Goal: Contribute content: Contribute content

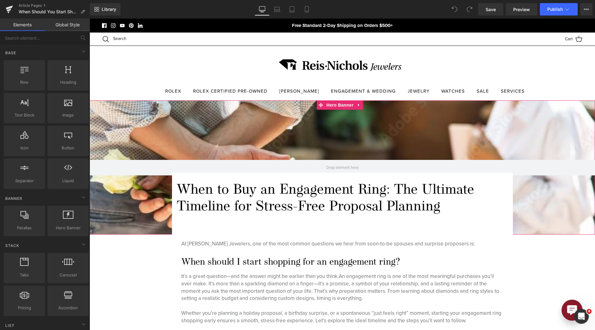
click at [316, 123] on div at bounding box center [342, 167] width 505 height 134
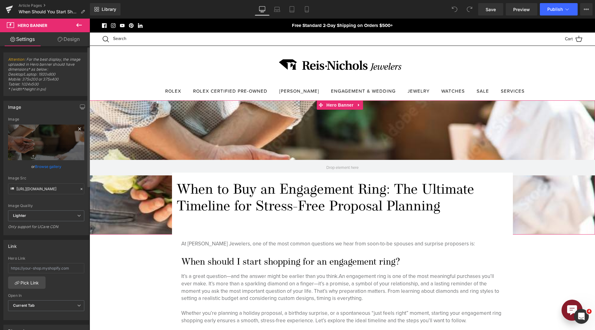
click at [78, 131] on icon at bounding box center [79, 128] width 7 height 7
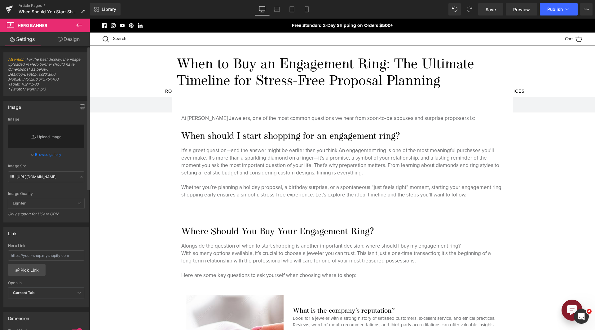
click at [53, 155] on link "Browse gallery" at bounding box center [48, 154] width 26 height 11
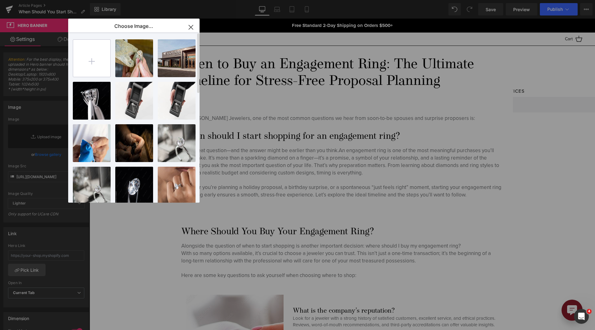
click at [93, 60] on input "file" at bounding box center [91, 58] width 37 height 37
type input "C:\fakepath\Proposal_blog-banner_desktop.jpg"
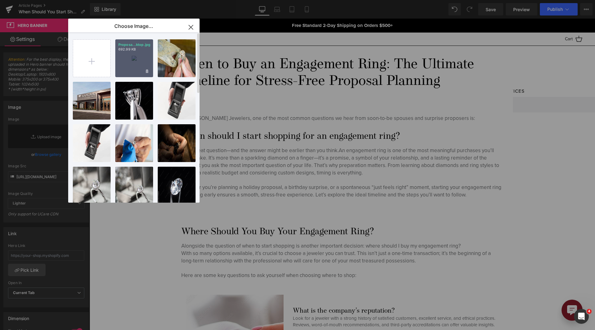
click at [141, 48] on p "692.99 KB" at bounding box center [134, 49] width 32 height 5
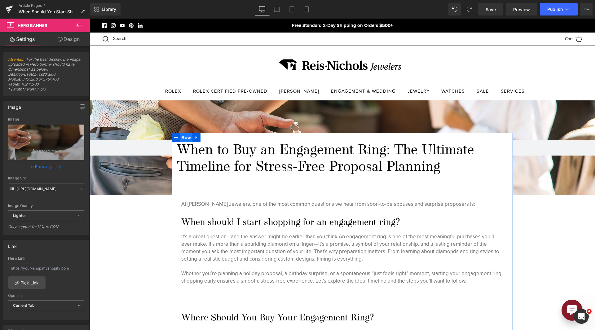
click at [185, 133] on span "Row" at bounding box center [186, 137] width 12 height 9
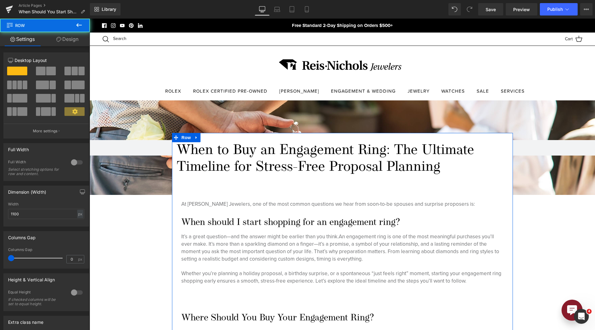
drag, startPoint x: 68, startPoint y: 41, endPoint x: 44, endPoint y: 76, distance: 42.7
click at [68, 41] on link "Design" at bounding box center [67, 39] width 45 height 14
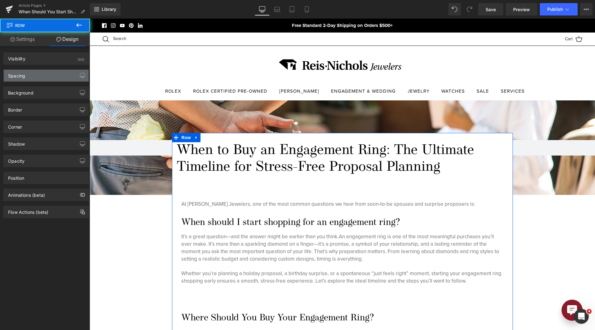
click at [44, 76] on div "Spacing" at bounding box center [46, 76] width 85 height 12
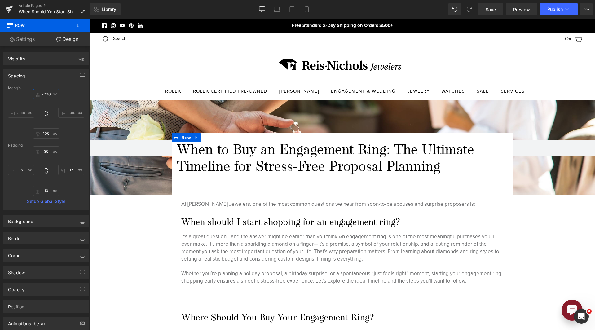
click at [45, 91] on input "text" at bounding box center [46, 94] width 26 height 10
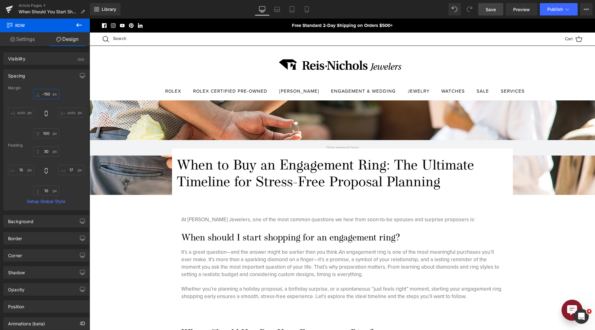
type input "-150"
click at [492, 7] on span "Save" at bounding box center [490, 9] width 10 height 7
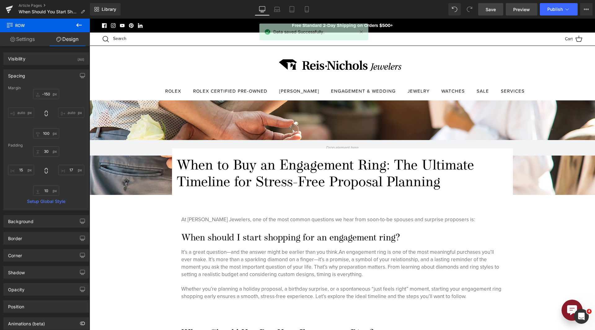
click at [513, 9] on link "Preview" at bounding box center [521, 9] width 32 height 12
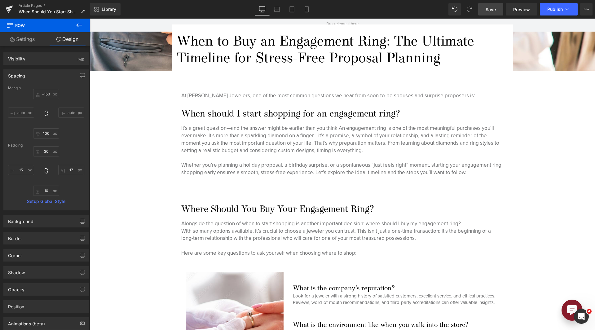
scroll to position [279, 0]
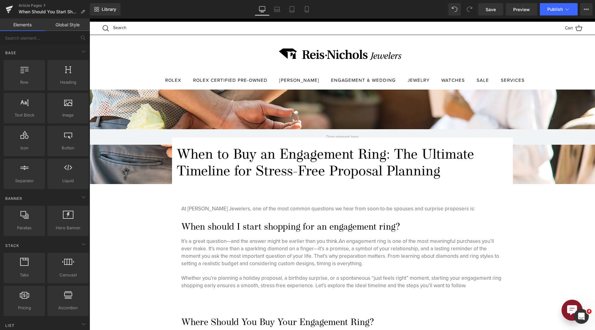
scroll to position [0, 0]
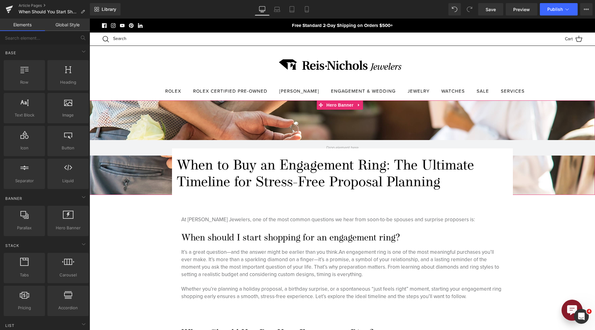
click at [251, 113] on div at bounding box center [342, 147] width 505 height 94
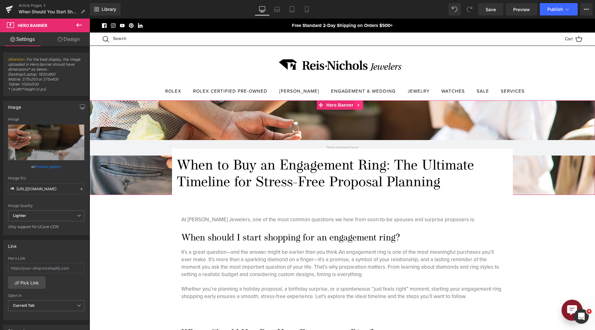
click at [357, 107] on icon at bounding box center [359, 105] width 4 height 5
click at [357, 107] on link at bounding box center [355, 104] width 8 height 9
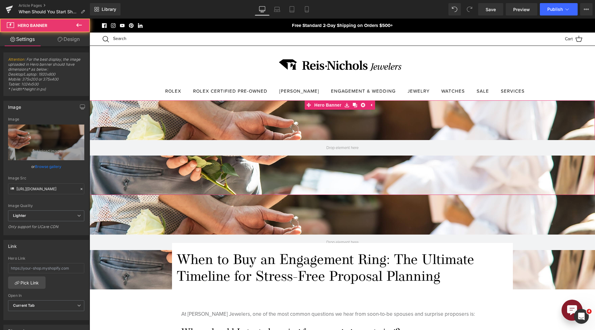
click at [306, 118] on div at bounding box center [342, 147] width 505 height 94
click at [78, 38] on link "Design" at bounding box center [68, 39] width 45 height 14
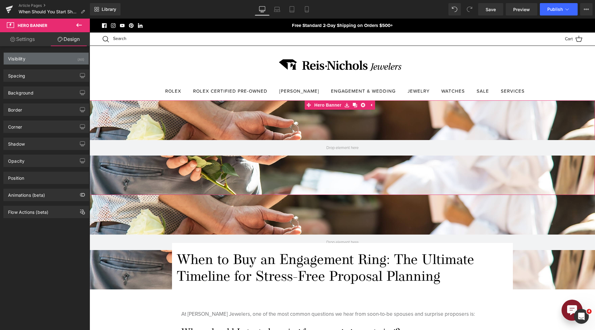
click at [55, 63] on div "Visibility (All)" at bounding box center [46, 59] width 85 height 12
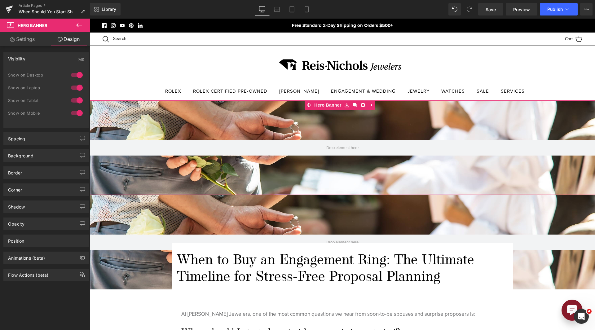
click at [76, 98] on div at bounding box center [76, 100] width 15 height 10
click at [77, 114] on div at bounding box center [76, 113] width 15 height 10
click at [292, 9] on icon at bounding box center [292, 9] width 6 height 6
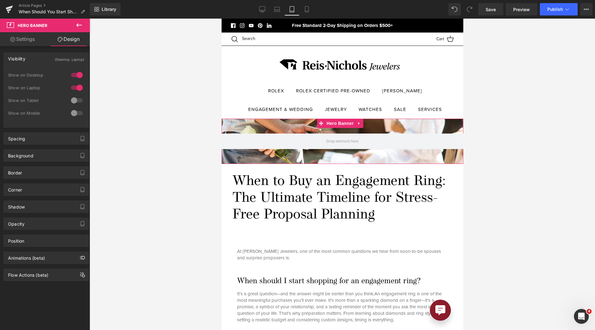
click at [315, 131] on div at bounding box center [342, 141] width 242 height 45
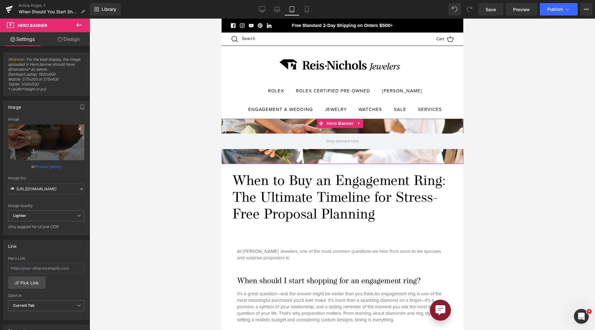
click at [78, 130] on icon at bounding box center [79, 128] width 3 height 3
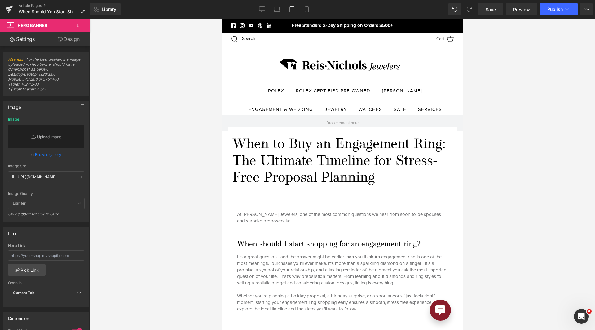
click at [55, 155] on link "Browse gallery" at bounding box center [48, 154] width 26 height 11
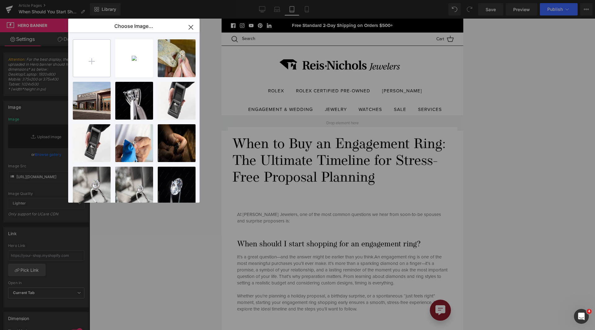
click at [86, 41] on input "file" at bounding box center [91, 58] width 37 height 37
type input "C:\fakepath\planning_proposal_banner_mobile_1500.jpg"
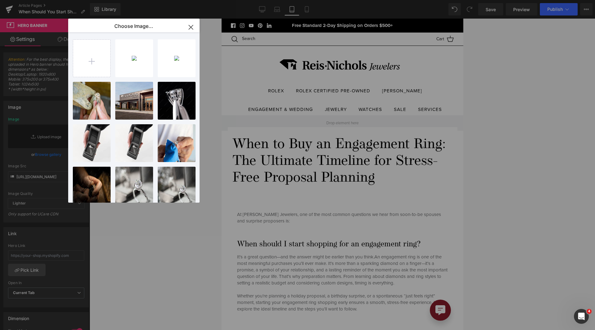
click at [0, 0] on p "plannin...1500.jpg" at bounding box center [0, 0] width 0 height 0
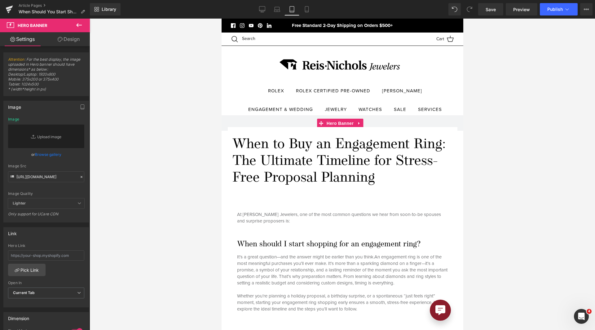
click at [52, 155] on link "Browse gallery" at bounding box center [48, 154] width 26 height 11
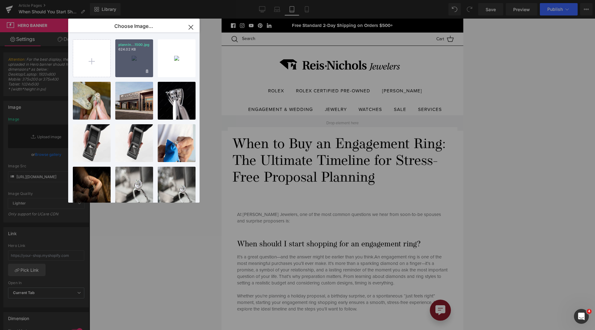
click at [141, 47] on p "624.02 KB" at bounding box center [134, 49] width 32 height 5
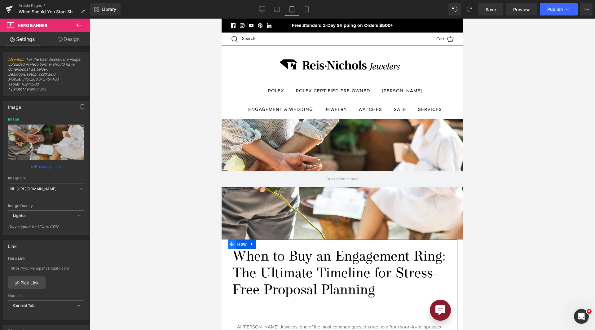
click at [234, 242] on span at bounding box center [231, 243] width 8 height 9
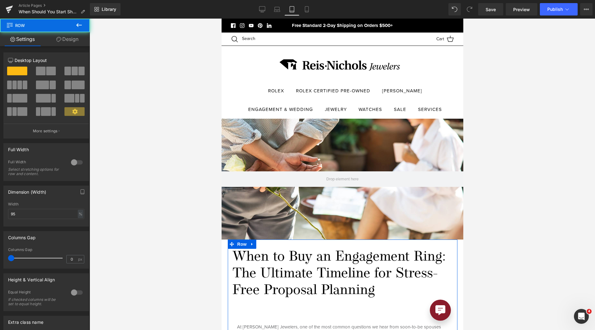
click at [59, 40] on icon at bounding box center [58, 39] width 5 height 5
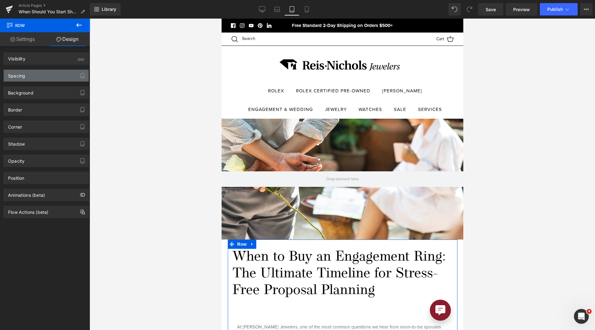
click at [48, 72] on div "Spacing" at bounding box center [46, 76] width 85 height 12
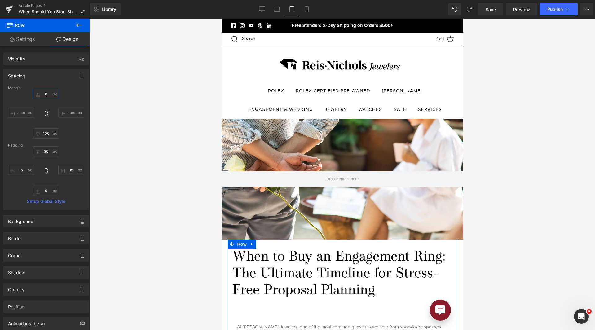
click at [45, 94] on input "text" at bounding box center [46, 94] width 26 height 10
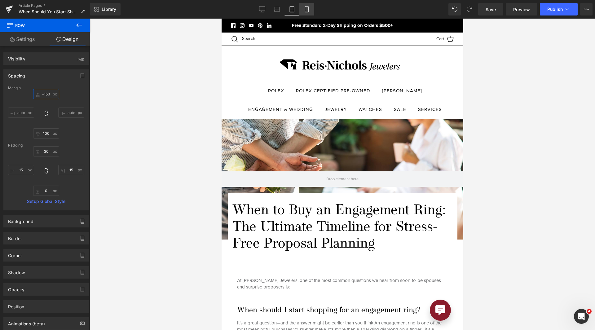
type input "-150"
click at [308, 12] on link "Mobile" at bounding box center [306, 9] width 15 height 12
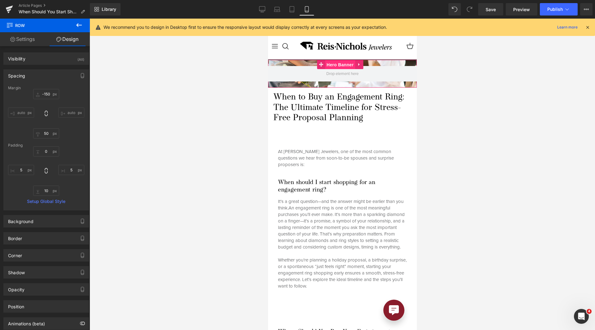
click at [345, 63] on span "Hero Banner" at bounding box center [340, 64] width 30 height 9
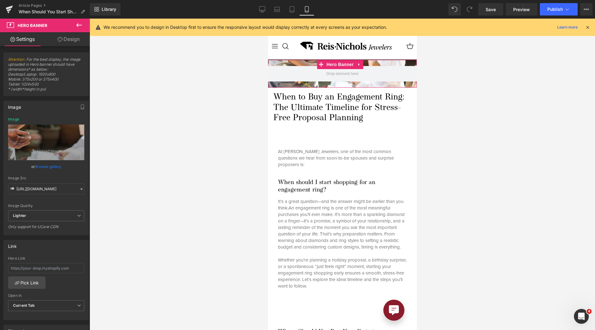
click at [68, 38] on link "Design" at bounding box center [68, 39] width 45 height 14
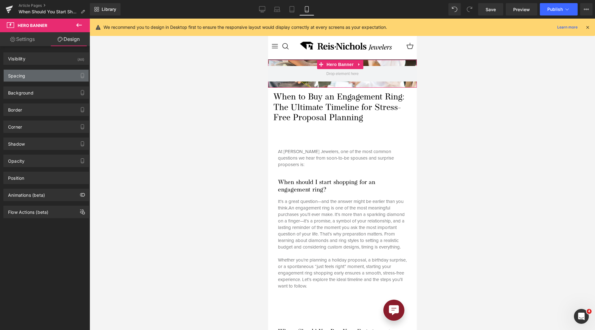
click at [47, 77] on div "Spacing" at bounding box center [46, 76] width 85 height 12
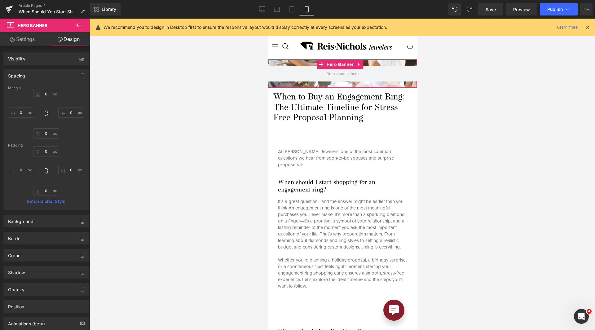
click at [47, 77] on div "Spacing" at bounding box center [46, 76] width 85 height 12
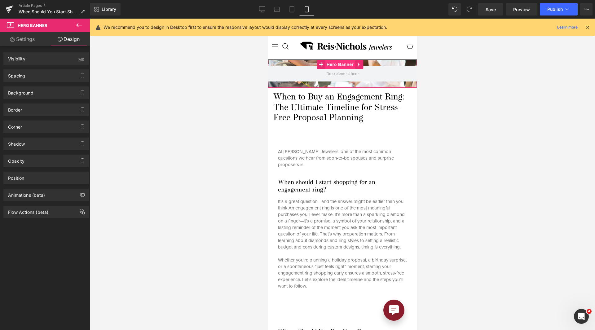
click at [330, 61] on span "Hero Banner" at bounding box center [340, 64] width 30 height 9
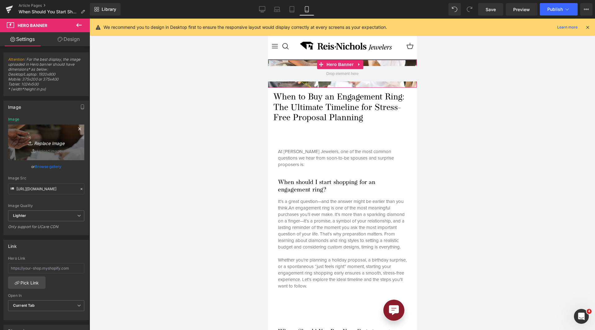
click at [52, 141] on icon "Replace Image" at bounding box center [46, 142] width 50 height 8
type input "C:\fakepath\planning_proposal_banner_mobile_1500.jpg"
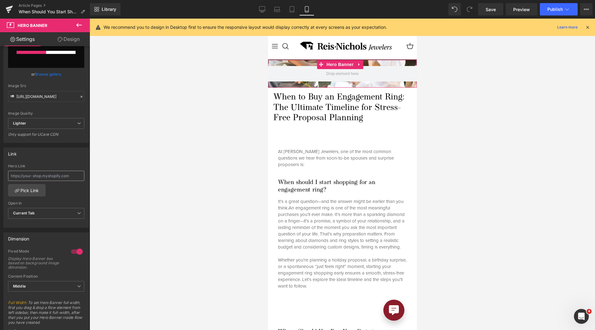
scroll to position [93, 0]
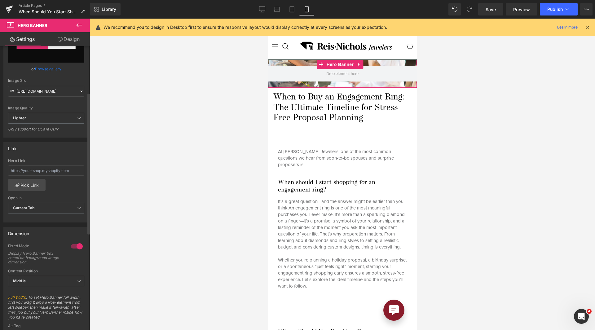
click at [73, 246] on div at bounding box center [76, 246] width 15 height 10
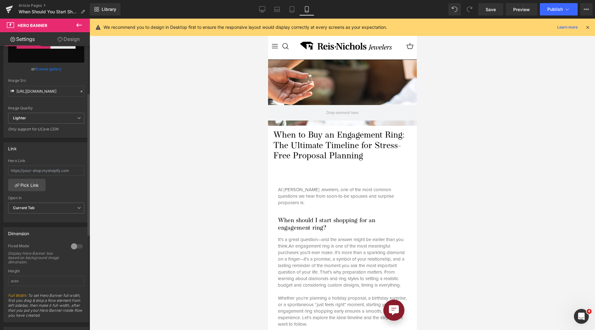
click at [73, 246] on div at bounding box center [76, 246] width 15 height 10
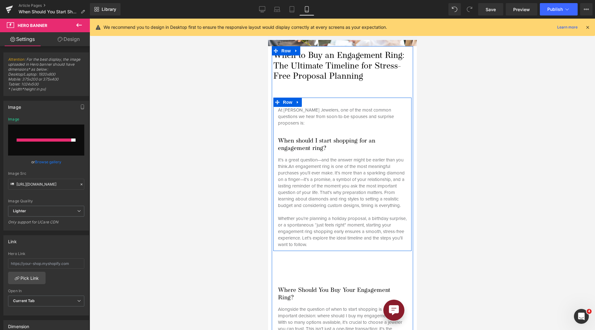
scroll to position [0, 0]
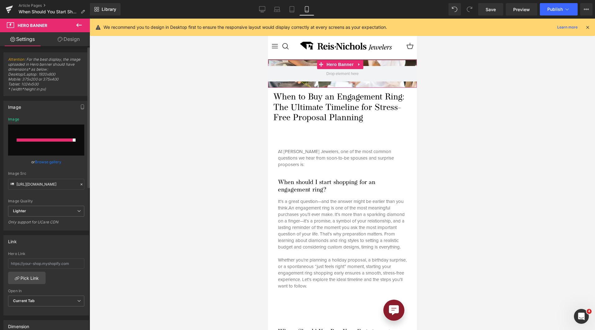
click at [52, 162] on link "Browse gallery" at bounding box center [48, 161] width 26 height 11
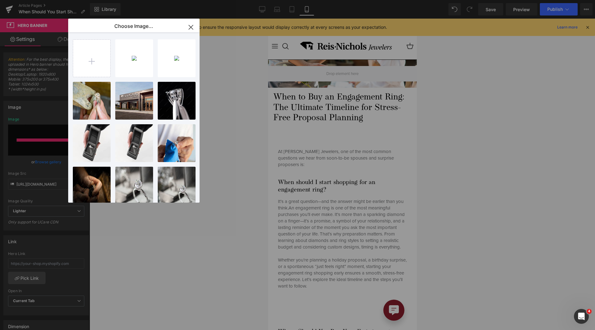
click at [0, 0] on div "plannin...1500.jpg 624.02 KB" at bounding box center [0, 0] width 0 height 0
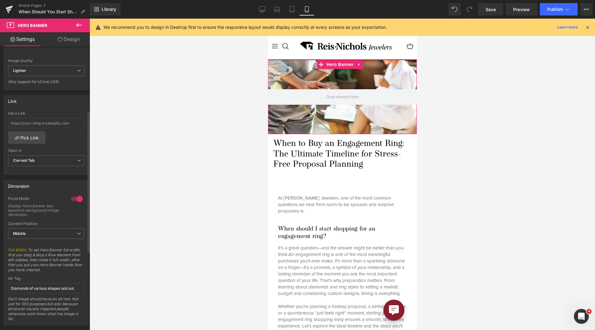
scroll to position [155, 0]
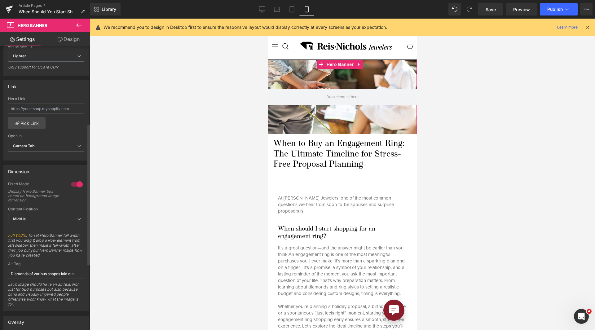
click at [76, 181] on div at bounding box center [76, 184] width 15 height 10
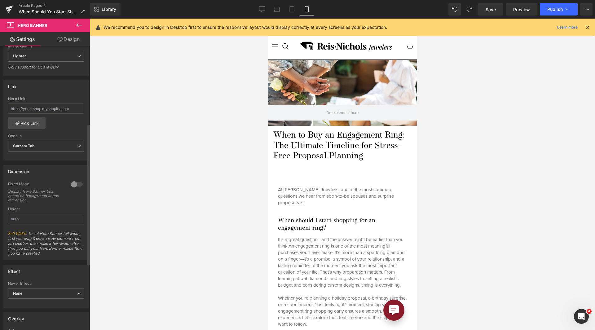
click at [76, 181] on div at bounding box center [76, 184] width 15 height 10
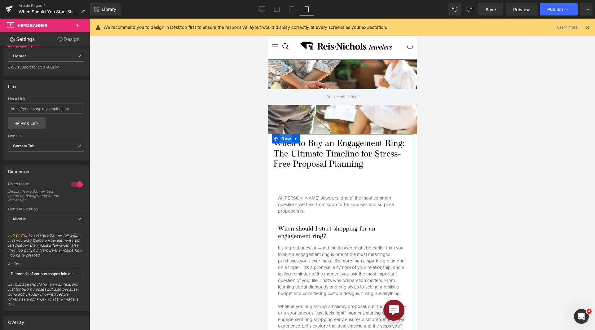
click at [283, 134] on span "Row" at bounding box center [285, 138] width 12 height 9
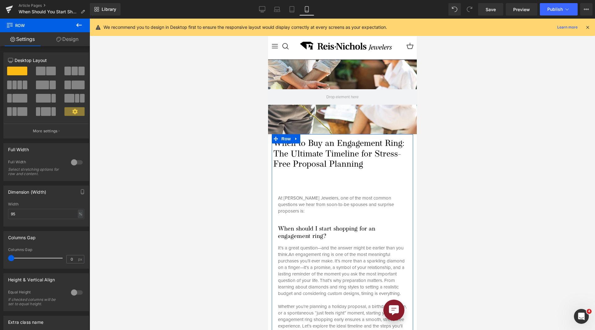
click at [63, 39] on link "Design" at bounding box center [67, 39] width 45 height 14
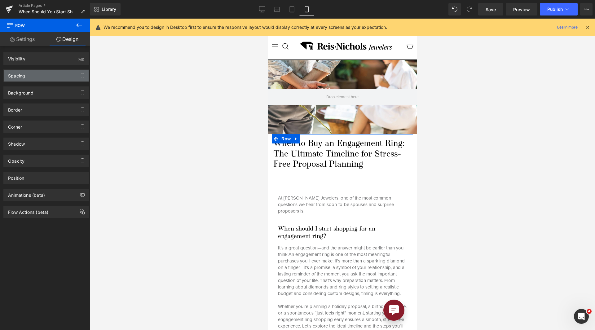
click at [46, 71] on div "Spacing" at bounding box center [46, 76] width 85 height 12
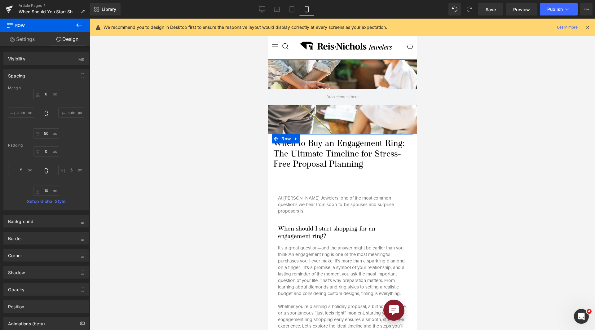
click at [46, 91] on input "0" at bounding box center [46, 94] width 26 height 10
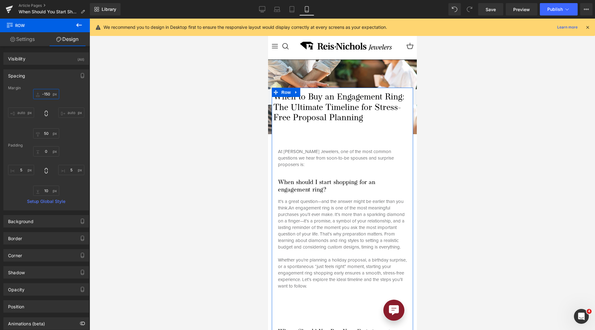
click at [46, 91] on input "-150" at bounding box center [46, 94] width 26 height 10
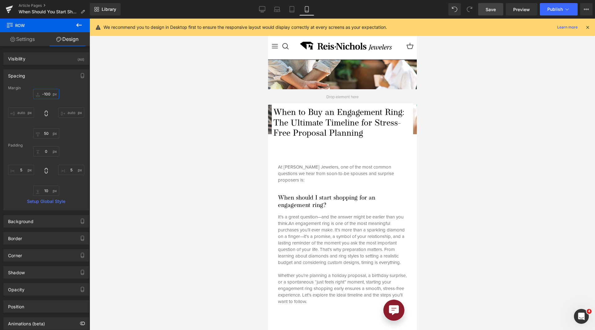
type input "-100"
click at [490, 13] on link "Save" at bounding box center [490, 9] width 25 height 12
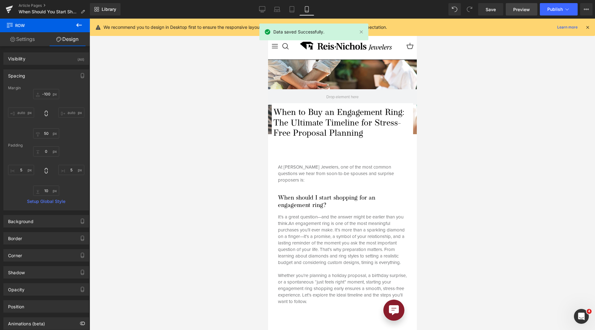
click at [510, 11] on link "Preview" at bounding box center [521, 9] width 32 height 12
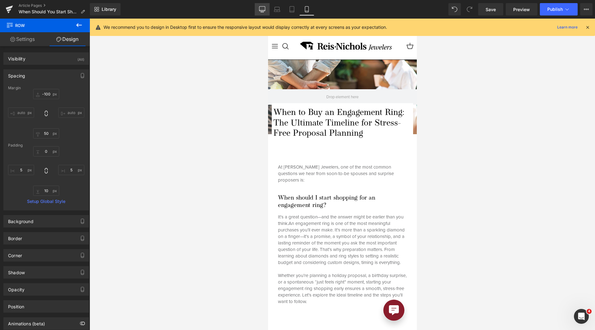
click at [262, 9] on icon at bounding box center [262, 9] width 6 height 6
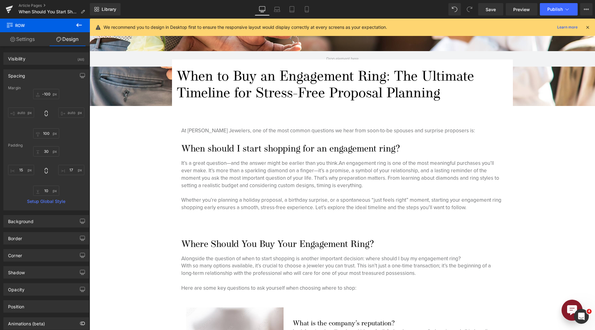
scroll to position [95, 0]
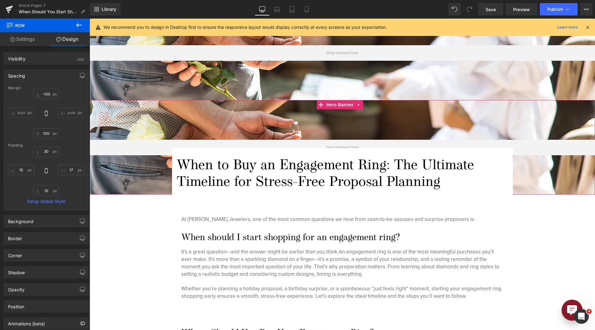
click at [341, 120] on div at bounding box center [342, 147] width 505 height 94
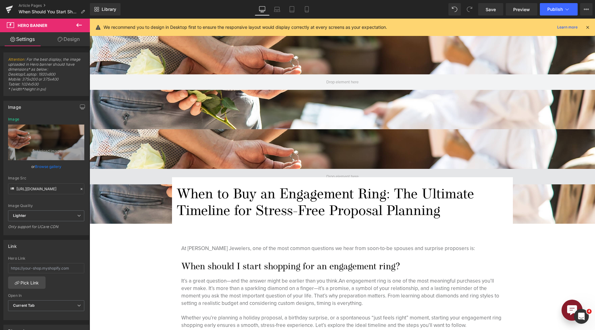
scroll to position [2, 0]
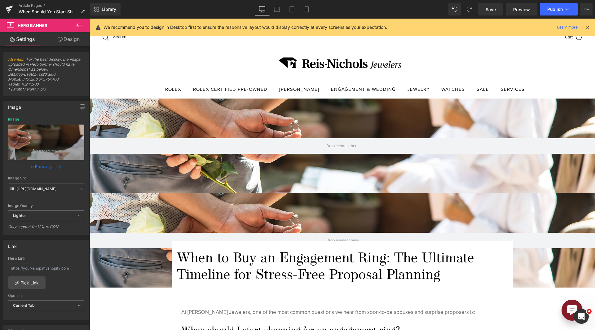
click at [251, 103] on div at bounding box center [342, 145] width 505 height 94
click at [275, 9] on icon at bounding box center [277, 8] width 5 height 3
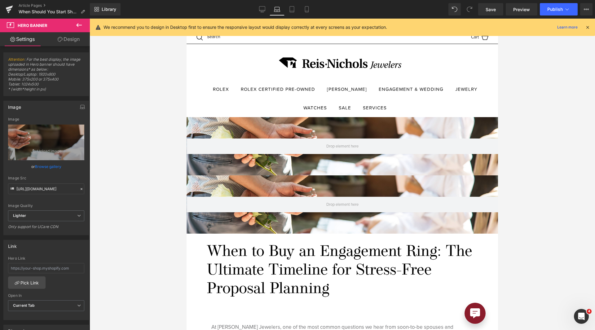
scroll to position [20, 0]
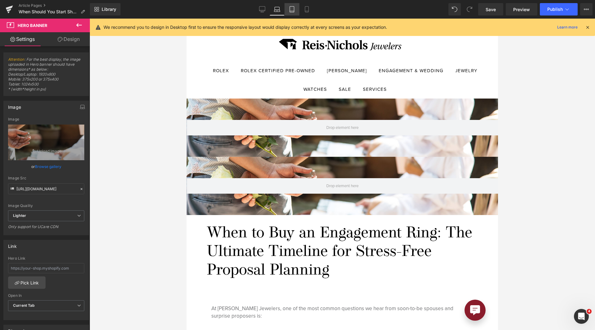
click at [289, 12] on icon at bounding box center [292, 9] width 6 height 6
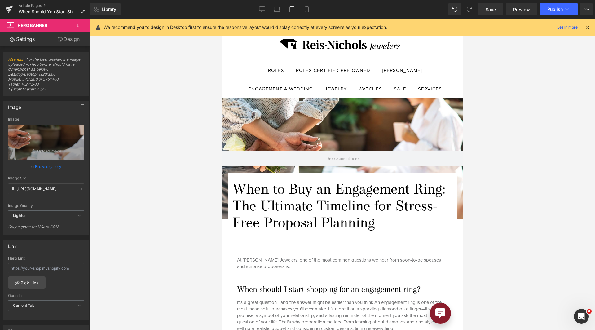
scroll to position [0, 0]
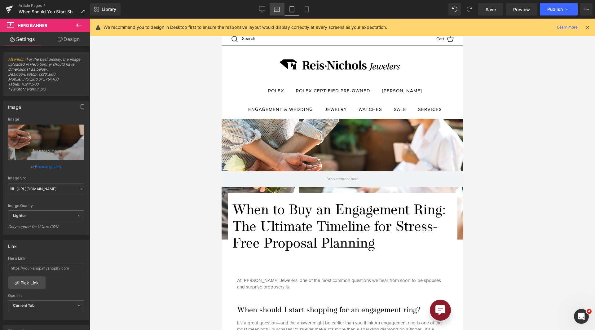
click at [279, 11] on icon at bounding box center [277, 11] width 6 height 2
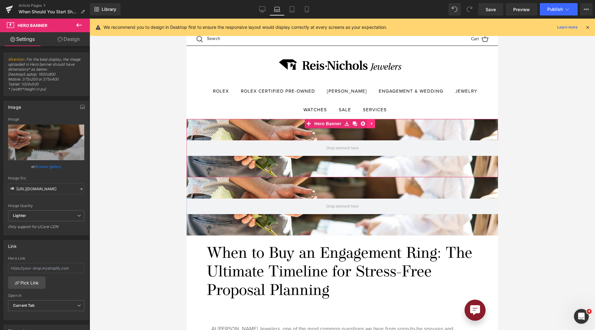
click at [369, 125] on icon at bounding box center [371, 123] width 4 height 5
click at [359, 123] on icon at bounding box center [359, 123] width 4 height 5
click at [364, 126] on icon at bounding box center [363, 123] width 4 height 5
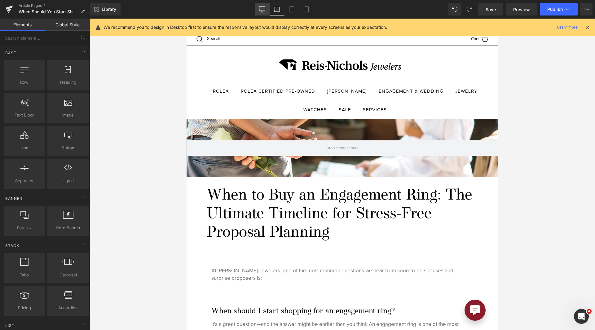
click at [265, 10] on icon at bounding box center [262, 10] width 6 height 0
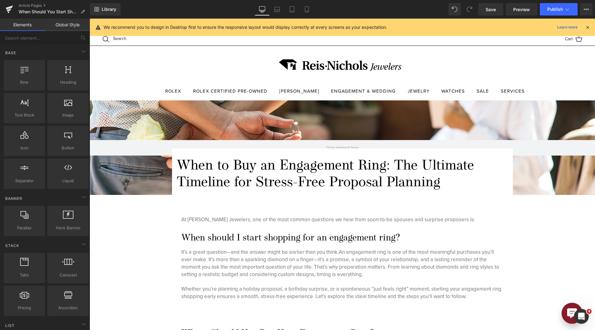
scroll to position [82, 0]
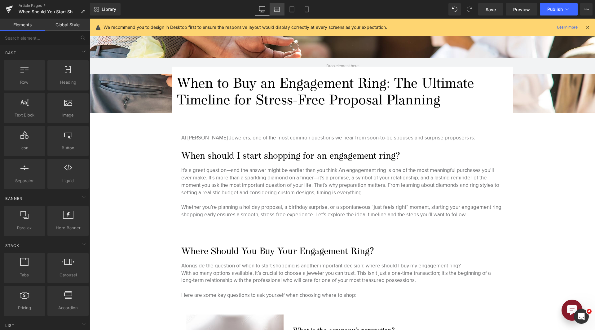
click at [277, 5] on link "Laptop" at bounding box center [276, 9] width 15 height 12
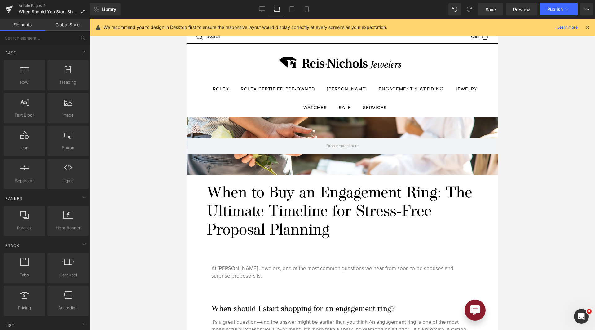
scroll to position [0, 0]
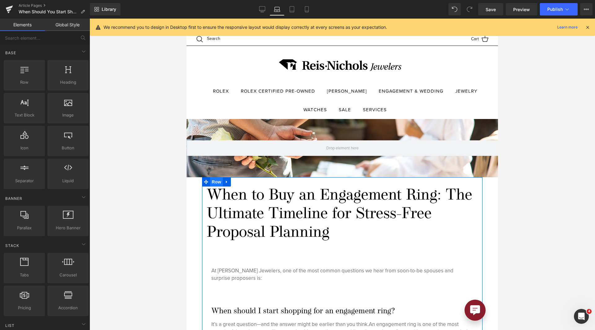
click at [217, 181] on span "Row" at bounding box center [216, 181] width 12 height 9
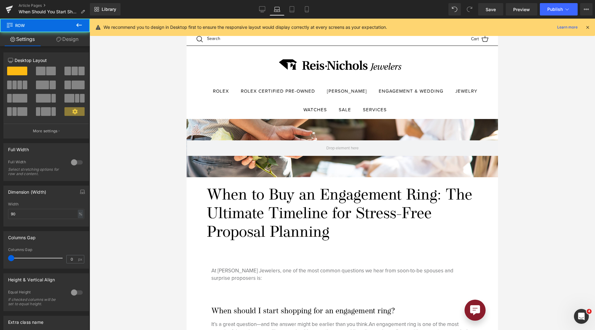
click at [69, 37] on link "Design" at bounding box center [67, 39] width 45 height 14
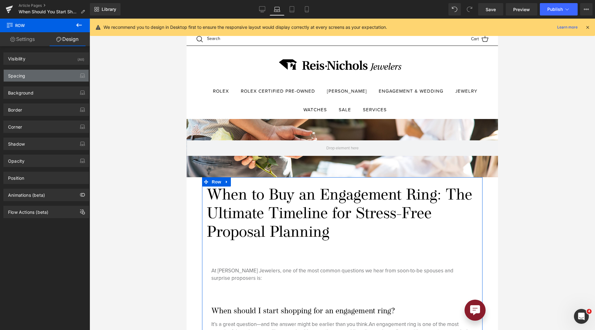
click at [51, 75] on div "Spacing" at bounding box center [46, 76] width 85 height 12
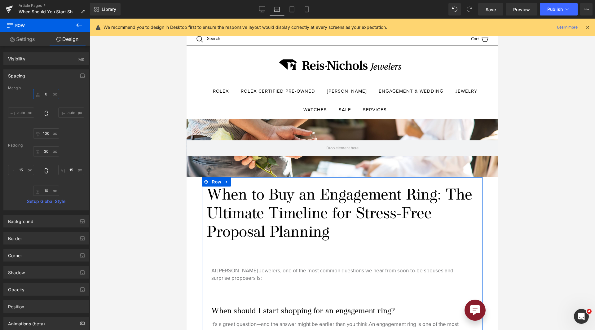
click at [43, 94] on input "0" at bounding box center [46, 94] width 26 height 10
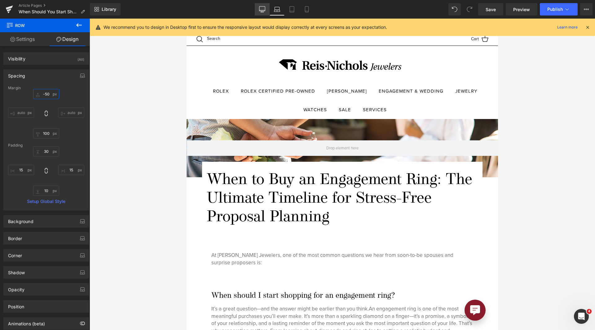
type input "-50"
click at [265, 12] on link "Desktop" at bounding box center [262, 9] width 15 height 12
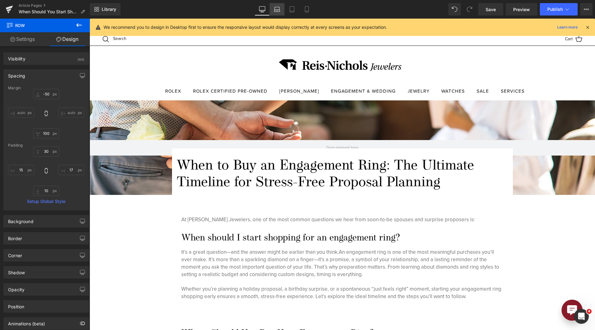
click at [272, 11] on link "Laptop" at bounding box center [276, 9] width 15 height 12
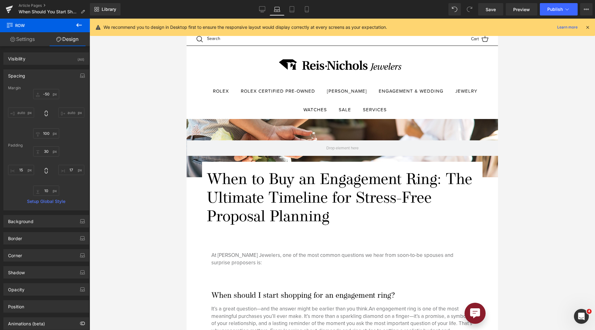
scroll to position [13, 0]
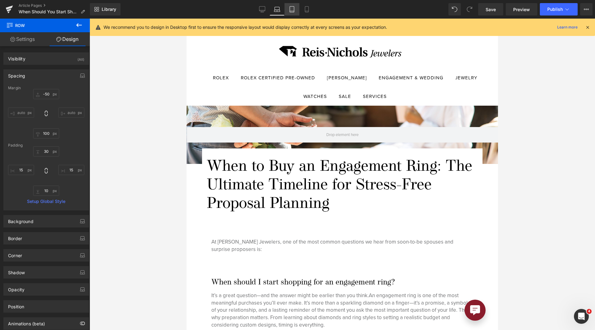
click at [291, 11] on icon at bounding box center [292, 11] width 4 height 0
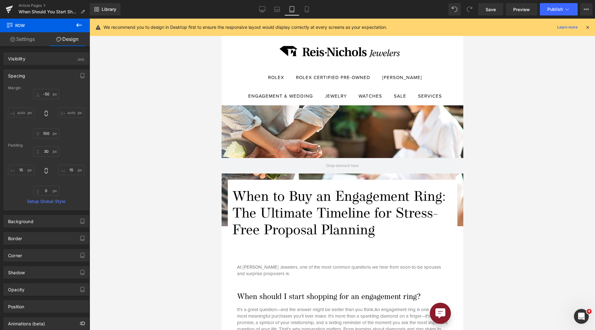
scroll to position [0, 0]
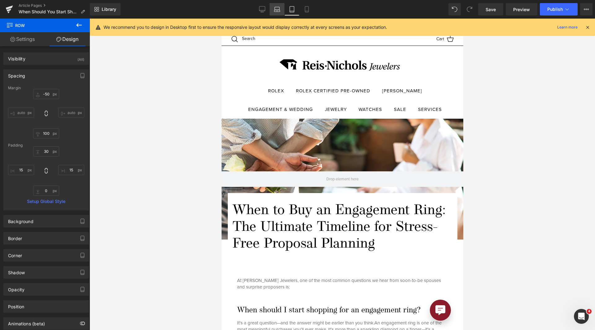
click at [276, 11] on icon at bounding box center [277, 9] width 6 height 6
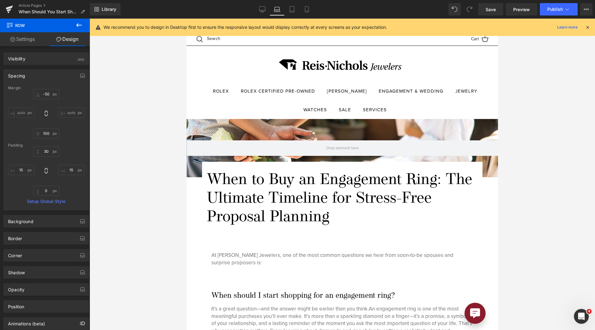
scroll to position [67, 0]
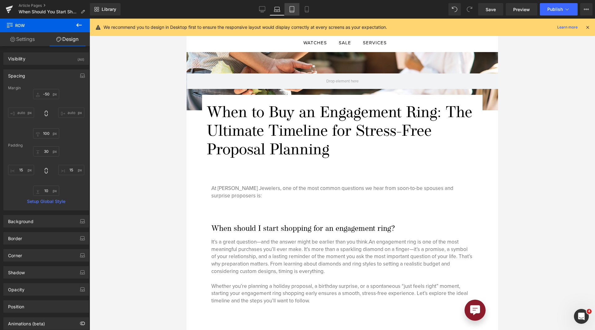
click at [289, 11] on icon at bounding box center [292, 9] width 6 height 6
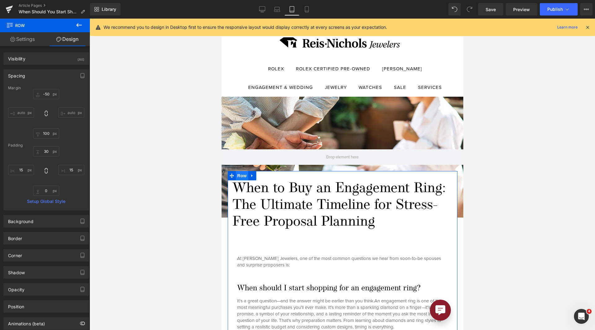
click at [235, 173] on span "Row" at bounding box center [241, 175] width 12 height 9
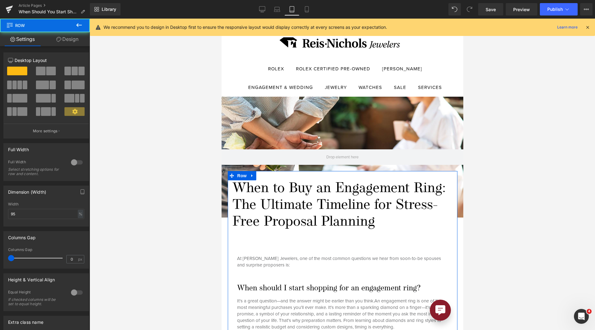
click at [73, 44] on link "Design" at bounding box center [67, 39] width 45 height 14
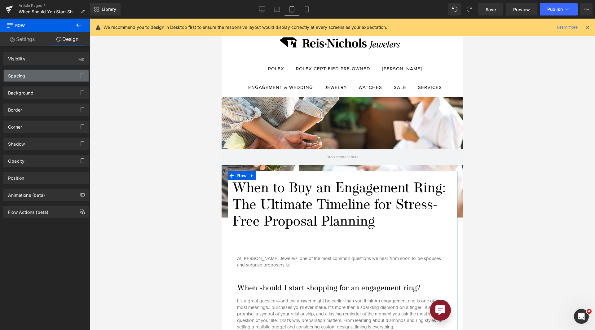
click at [48, 76] on div "Spacing" at bounding box center [46, 76] width 85 height 12
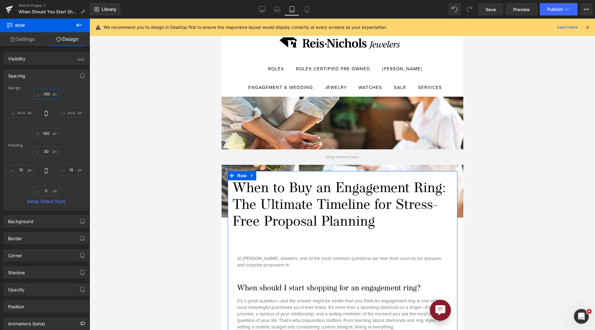
click at [49, 92] on input "-150" at bounding box center [46, 94] width 26 height 10
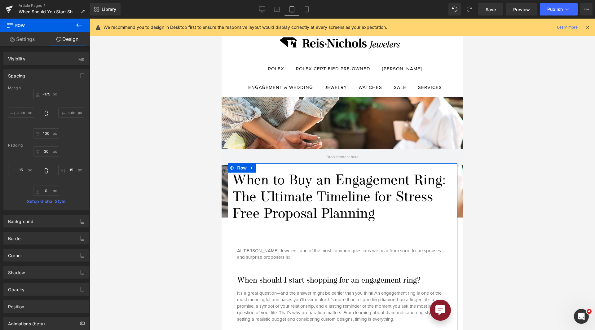
click at [43, 93] on input "-175" at bounding box center [46, 94] width 26 height 10
type input "--"
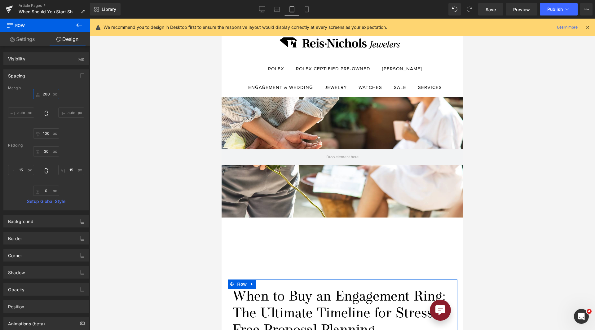
click at [43, 93] on input "200" at bounding box center [46, 94] width 26 height 10
type input "2-00"
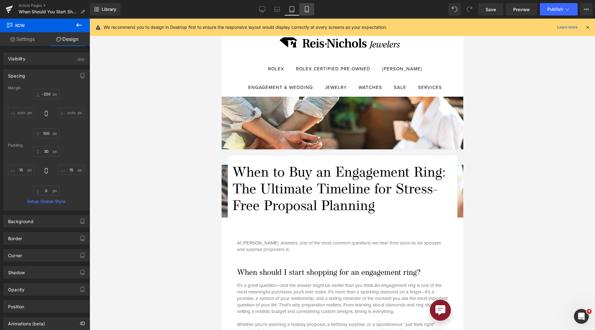
click at [310, 14] on link "Mobile" at bounding box center [306, 9] width 15 height 12
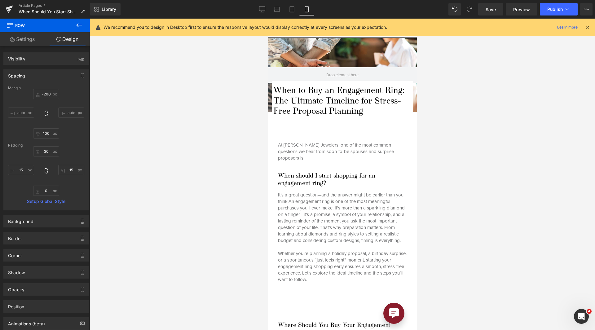
scroll to position [0, 0]
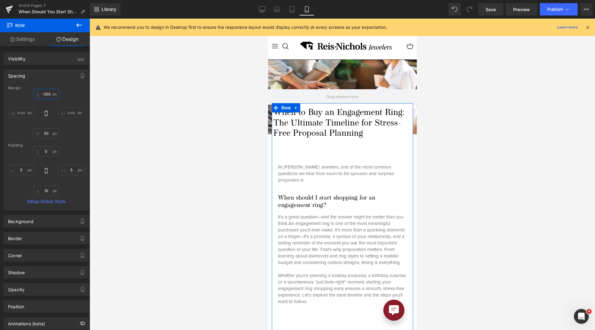
click at [46, 97] on input "-200" at bounding box center [46, 94] width 26 height 10
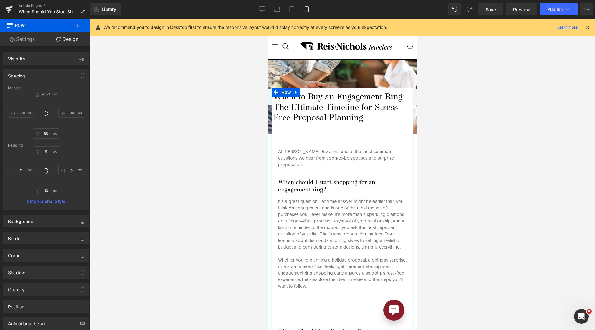
click at [46, 97] on input "-150" at bounding box center [46, 94] width 26 height 10
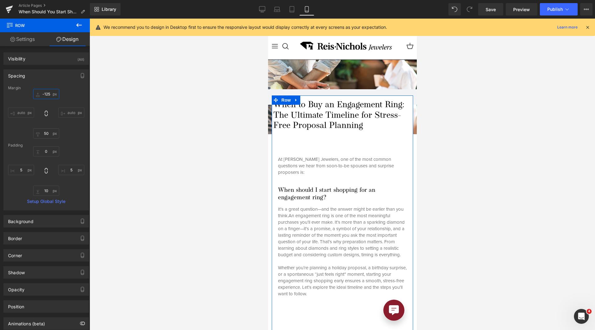
click at [46, 94] on input "-125" at bounding box center [46, 94] width 26 height 10
type input "--"
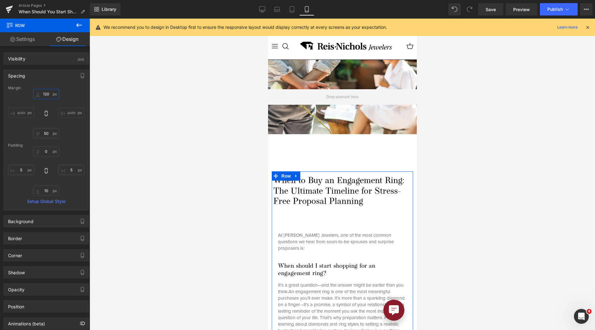
click at [46, 94] on input "120" at bounding box center [46, 94] width 26 height 10
type input "12-0"
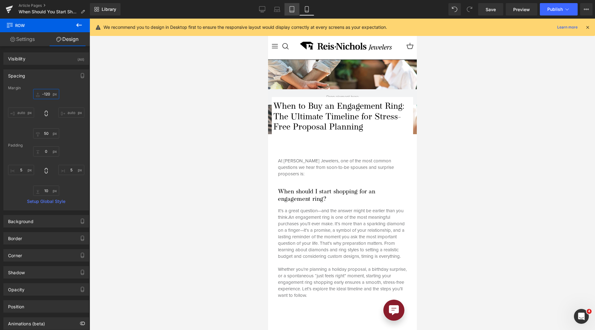
type input "-120"
click at [291, 11] on icon at bounding box center [292, 11] width 4 height 0
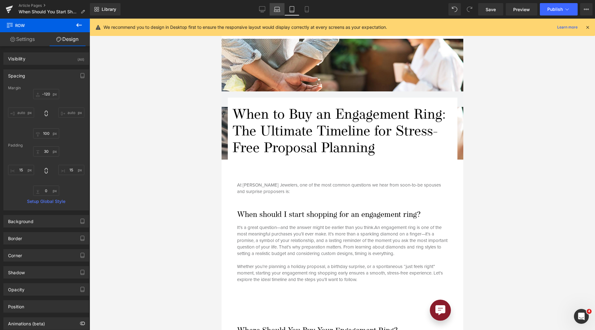
click at [281, 11] on link "Laptop" at bounding box center [276, 9] width 15 height 12
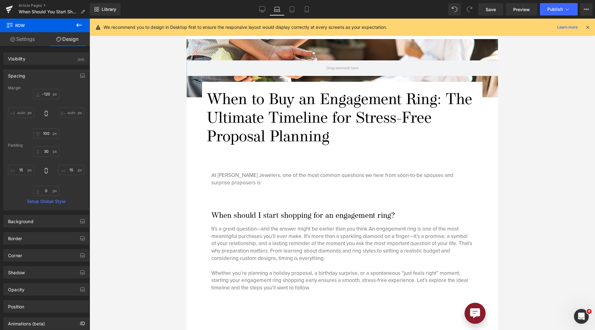
scroll to position [162, 0]
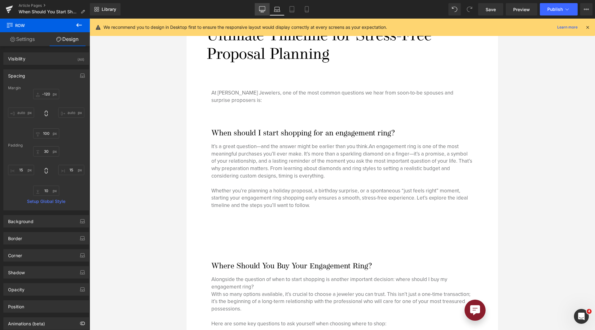
click at [261, 11] on icon at bounding box center [262, 9] width 6 height 5
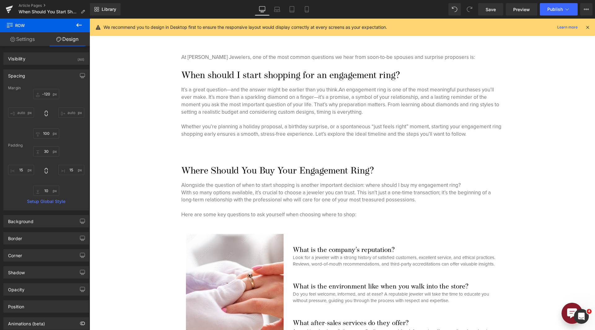
scroll to position [24, 0]
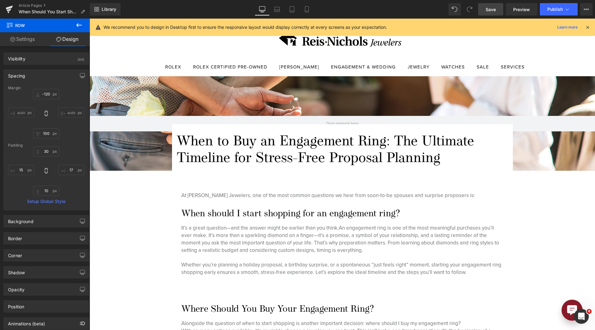
click at [500, 11] on link "Save" at bounding box center [490, 9] width 25 height 12
click at [197, 88] on div at bounding box center [342, 123] width 505 height 94
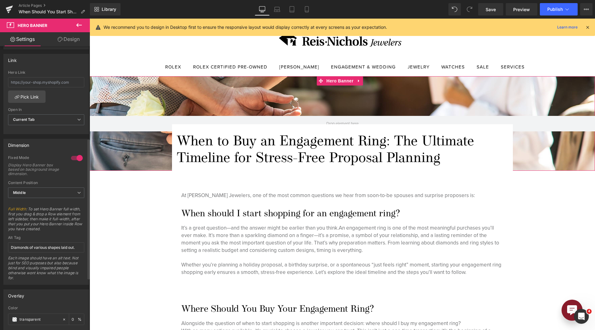
scroll to position [217, 0]
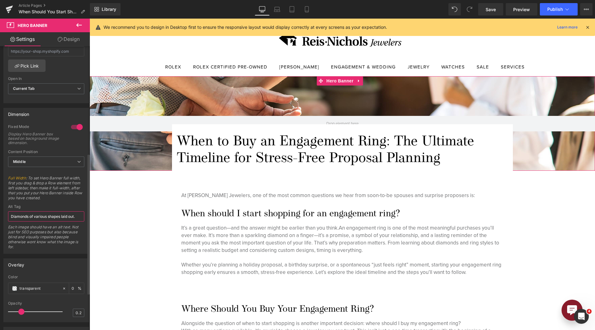
click at [58, 215] on input "Diamonds of various shapes laid out." at bounding box center [46, 216] width 76 height 10
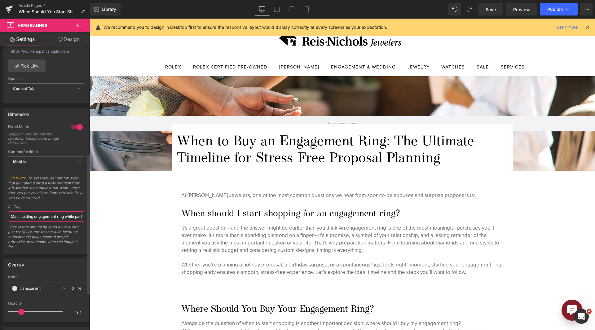
drag, startPoint x: 79, startPoint y: 216, endPoint x: 0, endPoint y: 218, distance: 79.3
click at [0, 218] on div "Dimension 1 Fixed Mode Display Hero Banner box based on background image dimens…" at bounding box center [46, 178] width 93 height 151
type input "Main holding engagement ring while partner sits and drinks coffee"
click at [278, 8] on icon at bounding box center [277, 9] width 6 height 6
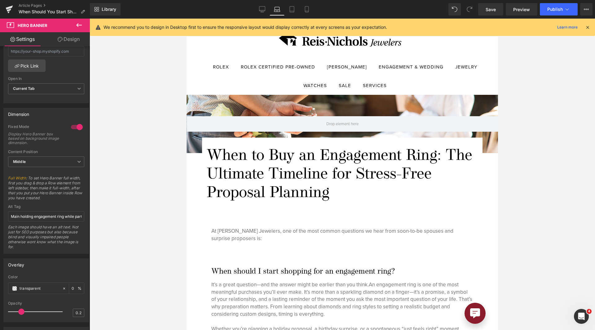
scroll to position [43, 0]
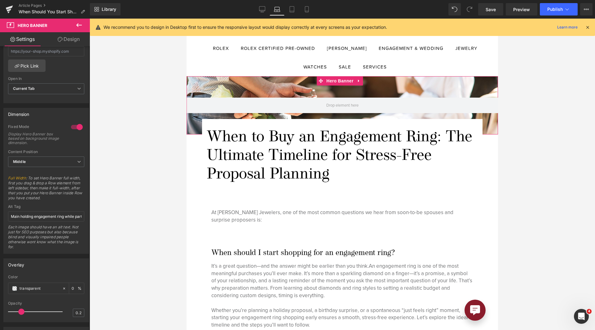
click at [287, 93] on div at bounding box center [341, 105] width 311 height 58
click at [293, 7] on icon at bounding box center [292, 9] width 6 height 6
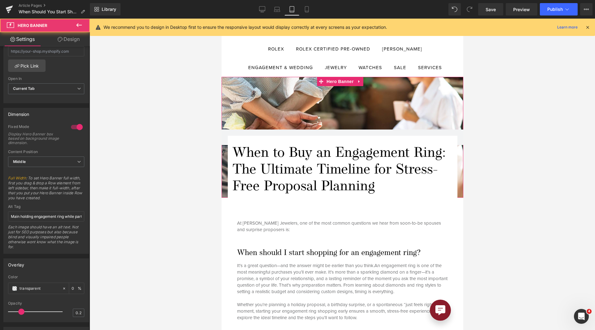
click at [309, 108] on div at bounding box center [342, 137] width 242 height 121
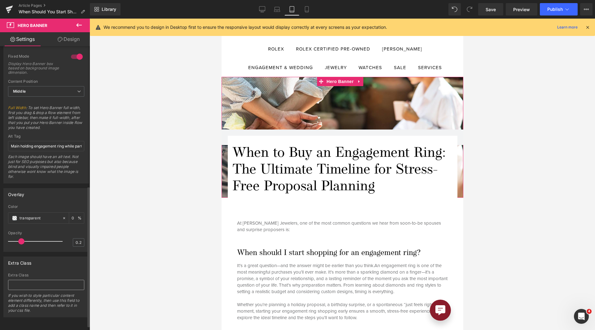
scroll to position [292, 0]
click at [51, 147] on div "Alt Tag Main holding engagement ring while partner sits and drinks coffee Each …" at bounding box center [46, 158] width 76 height 49
click at [52, 143] on input "Main holding engagement ring while partner sits and drinks coffee" at bounding box center [46, 146] width 76 height 10
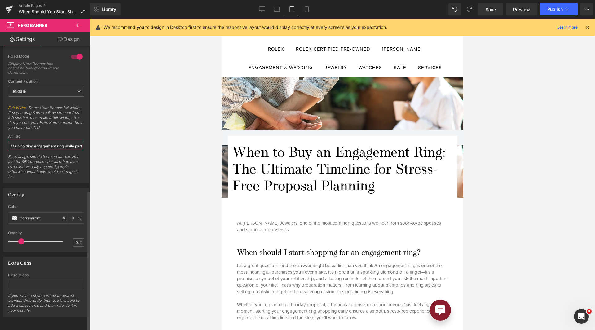
scroll to position [0, 48]
click at [309, 13] on link "Mobile" at bounding box center [306, 9] width 15 height 12
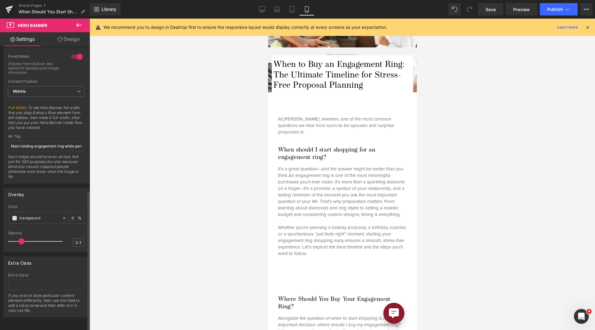
scroll to position [0, 0]
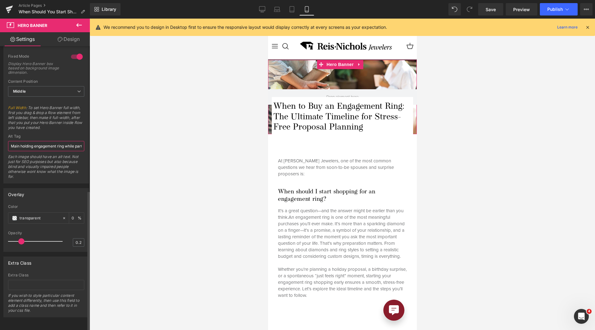
click at [57, 141] on input "Main holding engagement ring while partner sits and drinks coffee" at bounding box center [46, 146] width 76 height 10
click at [353, 68] on span "Hero Banner" at bounding box center [340, 64] width 30 height 9
click at [351, 75] on div at bounding box center [342, 97] width 149 height 74
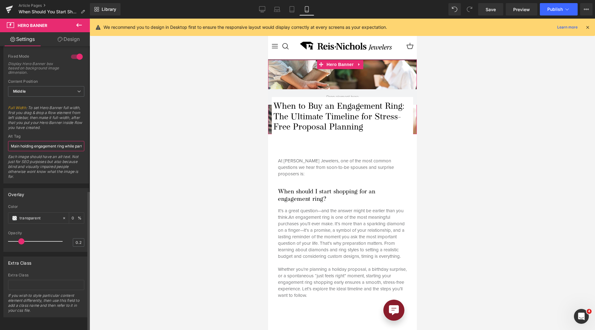
click at [38, 143] on input "Main holding engagement ring while partner sits and drinks coffee" at bounding box center [46, 146] width 76 height 10
click at [290, 9] on icon at bounding box center [292, 9] width 6 height 6
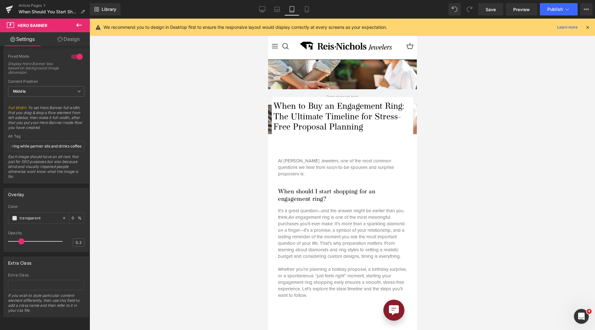
scroll to position [0, 0]
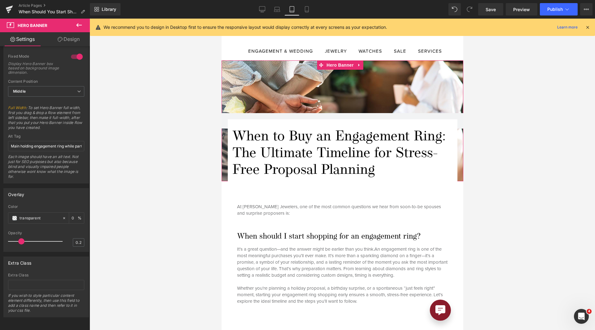
click at [282, 77] on div at bounding box center [342, 120] width 242 height 121
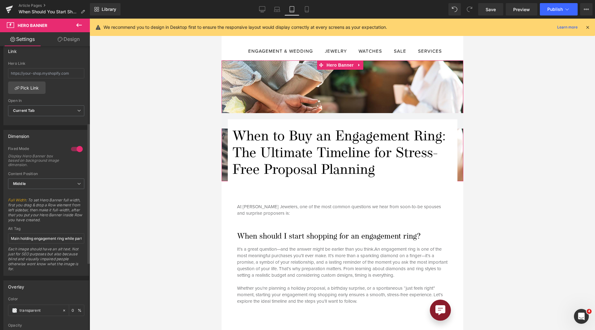
scroll to position [248, 0]
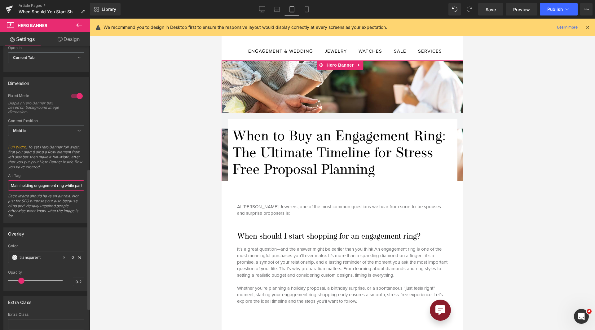
click at [49, 186] on input "Main holding engagement ring while partner sits and drinks coffee" at bounding box center [46, 185] width 76 height 10
click at [274, 15] on link "Laptop" at bounding box center [276, 9] width 15 height 12
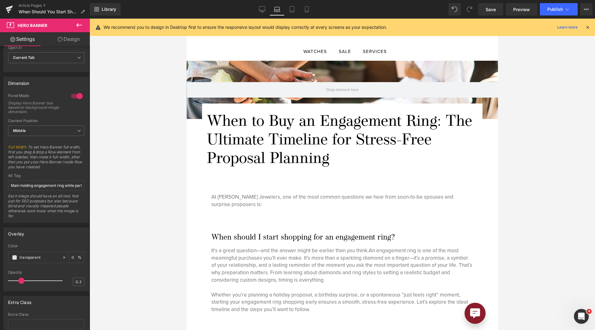
scroll to position [59, 0]
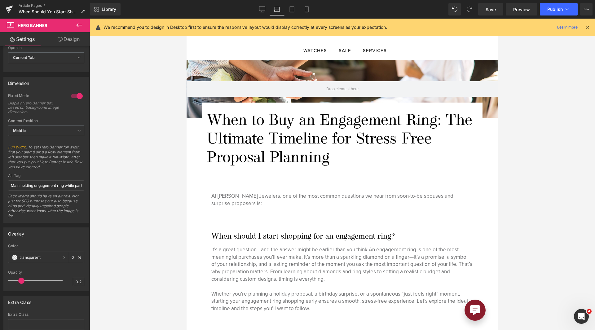
click at [272, 69] on div at bounding box center [341, 89] width 311 height 58
click at [44, 182] on input "Main holding engagement ring while partner sits and drinks coffee" at bounding box center [46, 185] width 76 height 10
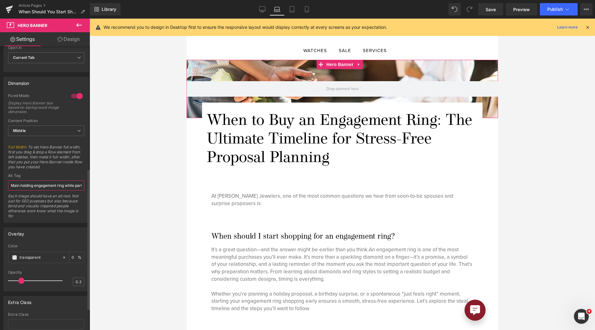
scroll to position [0, 48]
click at [261, 7] on icon at bounding box center [262, 9] width 6 height 6
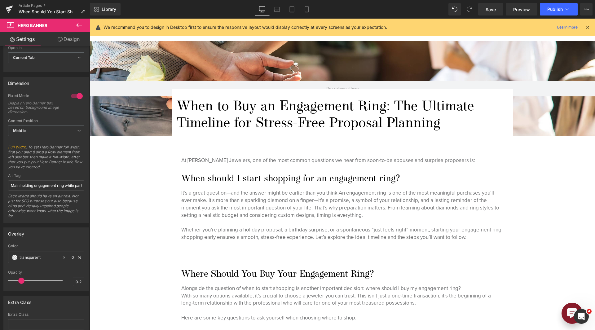
scroll to position [41, 0]
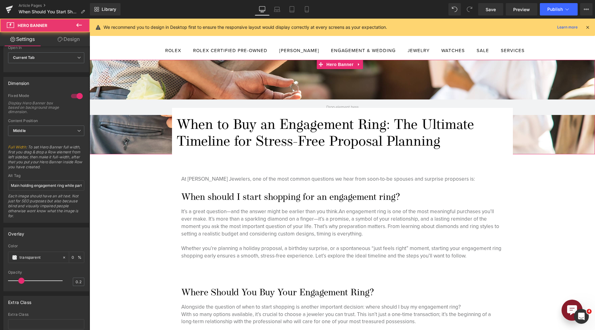
click at [249, 73] on div at bounding box center [342, 107] width 505 height 94
click at [44, 184] on input "Main holding engagement ring while partner sits and drinks coffee" at bounding box center [46, 185] width 76 height 10
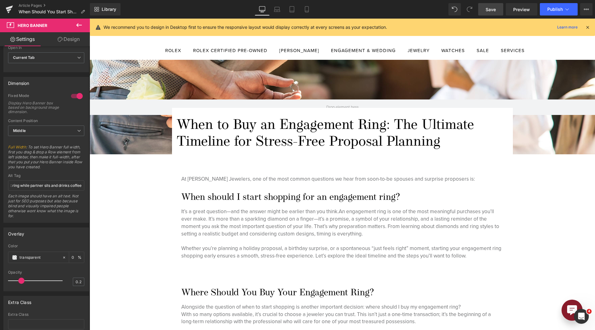
scroll to position [0, 0]
click at [492, 9] on span "Save" at bounding box center [490, 9] width 10 height 7
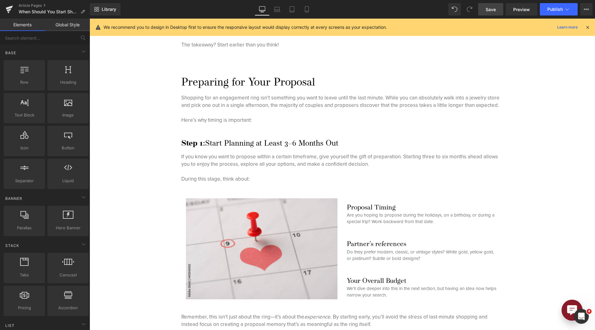
scroll to position [815, 0]
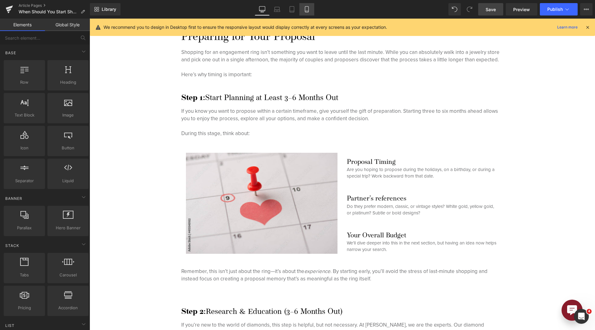
click at [313, 8] on link "Mobile" at bounding box center [306, 9] width 15 height 12
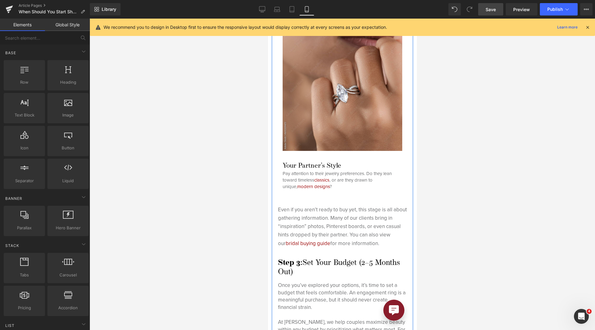
scroll to position [2177, 0]
